Goal: Entertainment & Leisure: Consume media (video, audio)

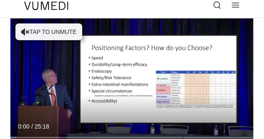
scroll to position [6, 0]
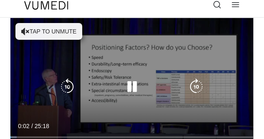
click at [43, 31] on button "Tap to unmute" at bounding box center [48, 31] width 67 height 17
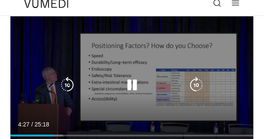
scroll to position [7, 0]
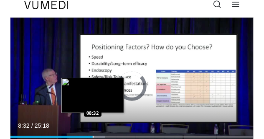
click at [93, 136] on div "Progress Bar" at bounding box center [93, 137] width 1 height 2
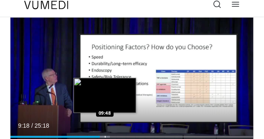
click at [105, 137] on div "Progress Bar" at bounding box center [105, 137] width 1 height 2
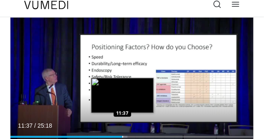
click at [123, 135] on div "Loaded : 48.09% 11:37 11:37" at bounding box center [132, 134] width 244 height 8
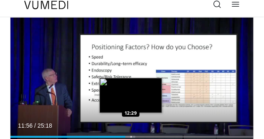
click at [131, 136] on div "Loaded : 51.38% 11:56 12:29" at bounding box center [132, 137] width 244 height 2
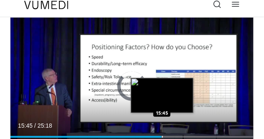
click at [162, 135] on div "Loaded : 0.00% 15:45 15:45" at bounding box center [132, 134] width 244 height 8
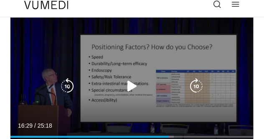
click at [169, 136] on div "Loaded : 67.19% 16:29 16:29" at bounding box center [132, 137] width 244 height 2
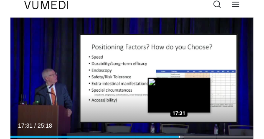
click at [180, 136] on div "Progress Bar" at bounding box center [180, 137] width 1 height 2
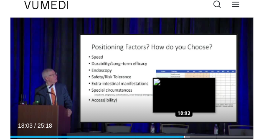
click at [184, 137] on div "Progress Bar" at bounding box center [185, 137] width 11 height 2
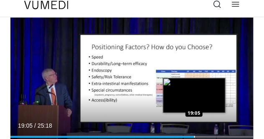
click at [195, 137] on div "Progress Bar" at bounding box center [195, 137] width 1 height 2
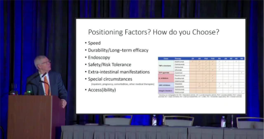
scroll to position [79, 0]
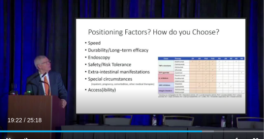
click at [8, 137] on span "Video Player" at bounding box center [8, 140] width 17 height 17
